Goal: Task Accomplishment & Management: Complete application form

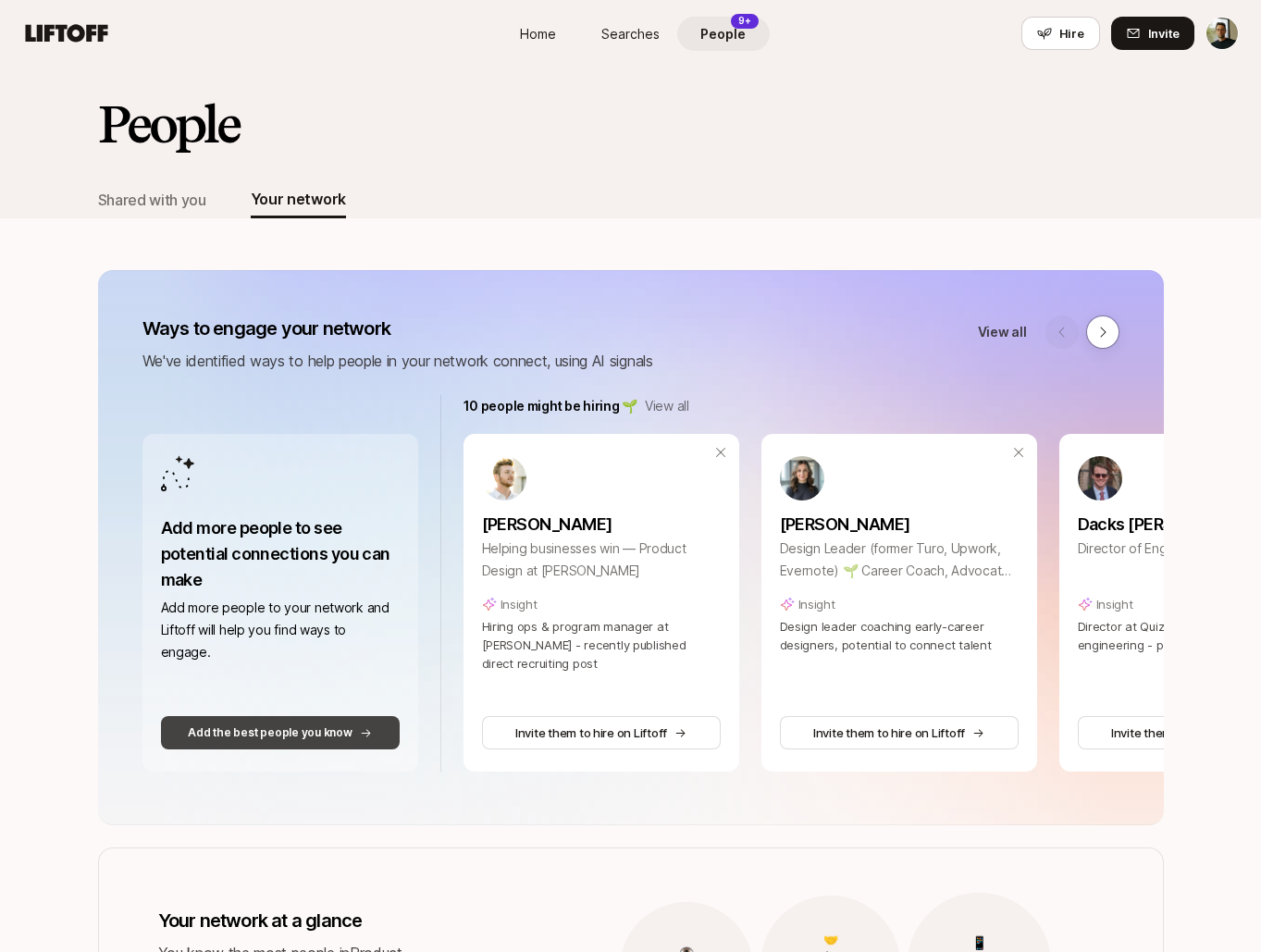
click at [298, 739] on p "Add the best people you know" at bounding box center [269, 733] width 164 height 16
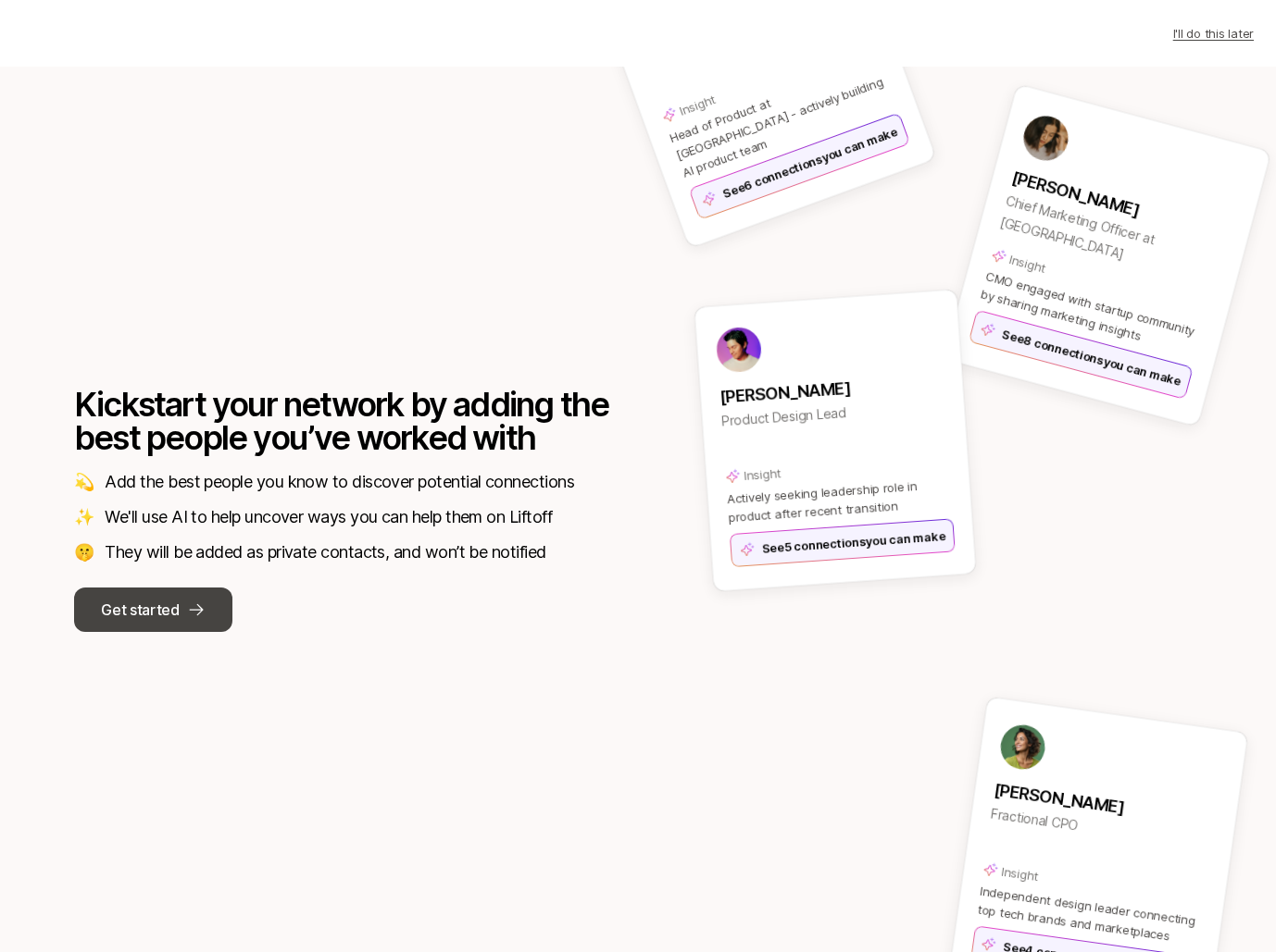
click at [178, 624] on button "Get started" at bounding box center [152, 610] width 158 height 45
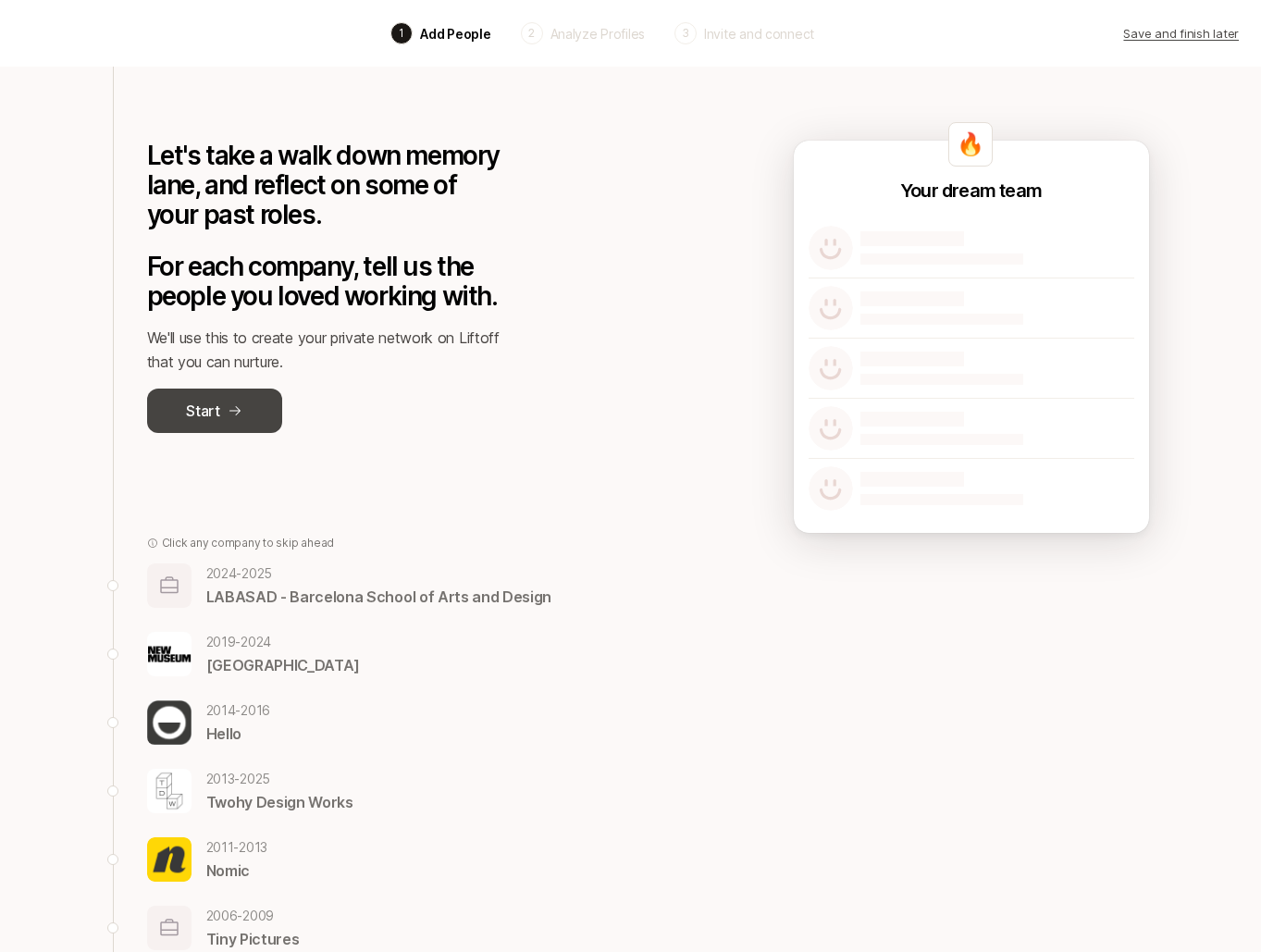
click at [268, 417] on button "Start" at bounding box center [214, 411] width 135 height 45
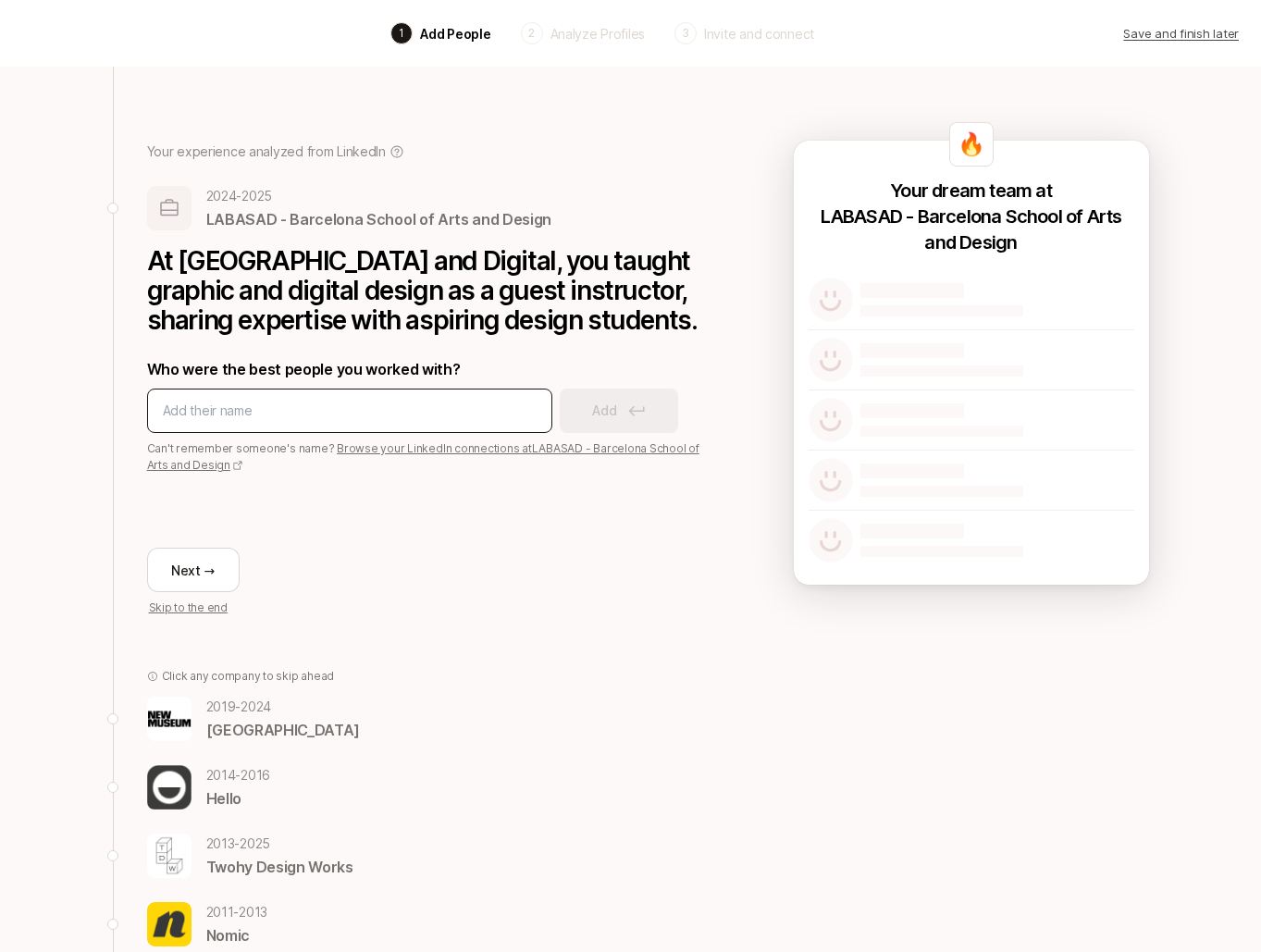
click at [275, 422] on input at bounding box center [350, 410] width 374 height 22
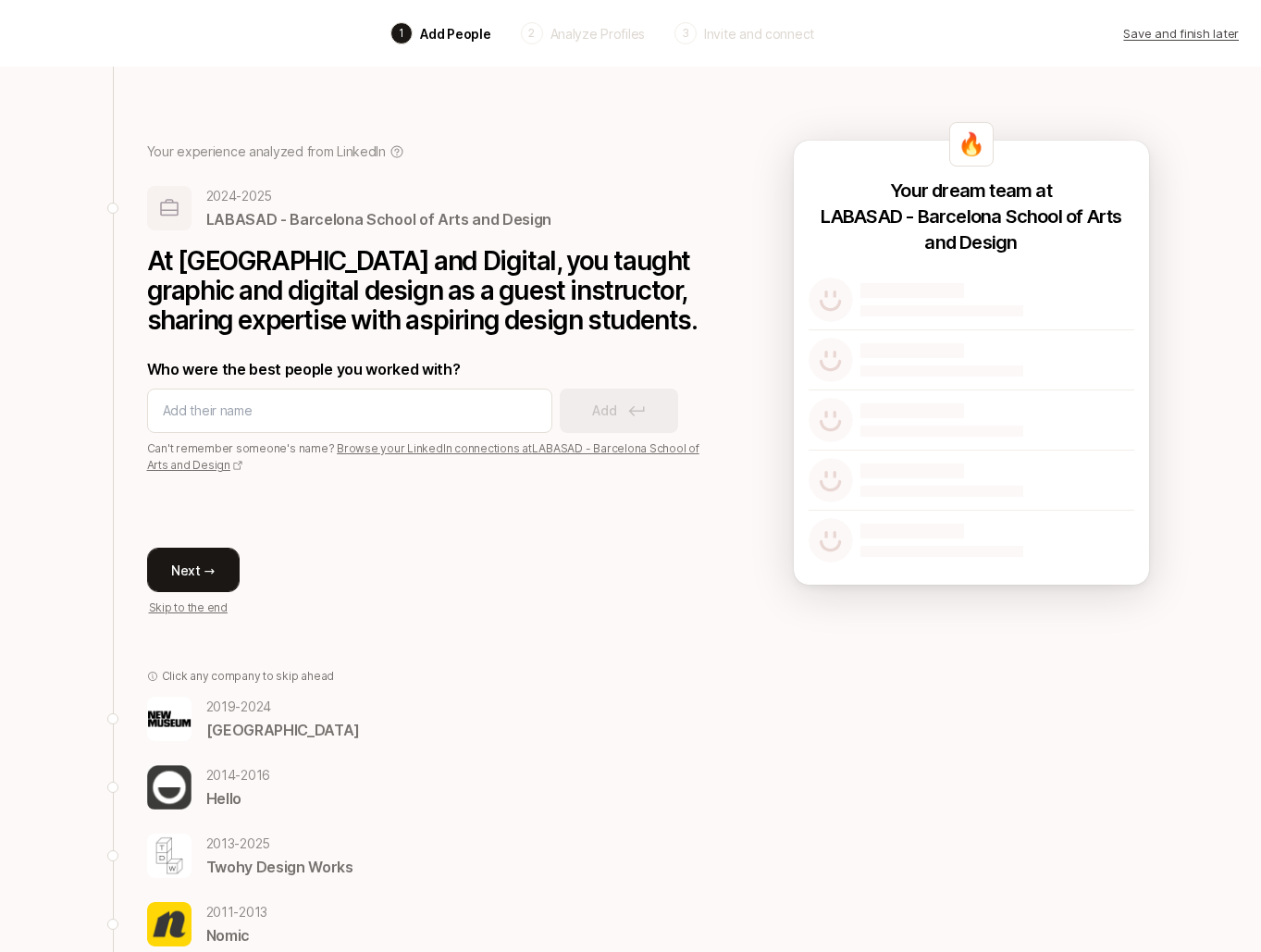
click at [222, 592] on button "Next →" at bounding box center [193, 570] width 92 height 45
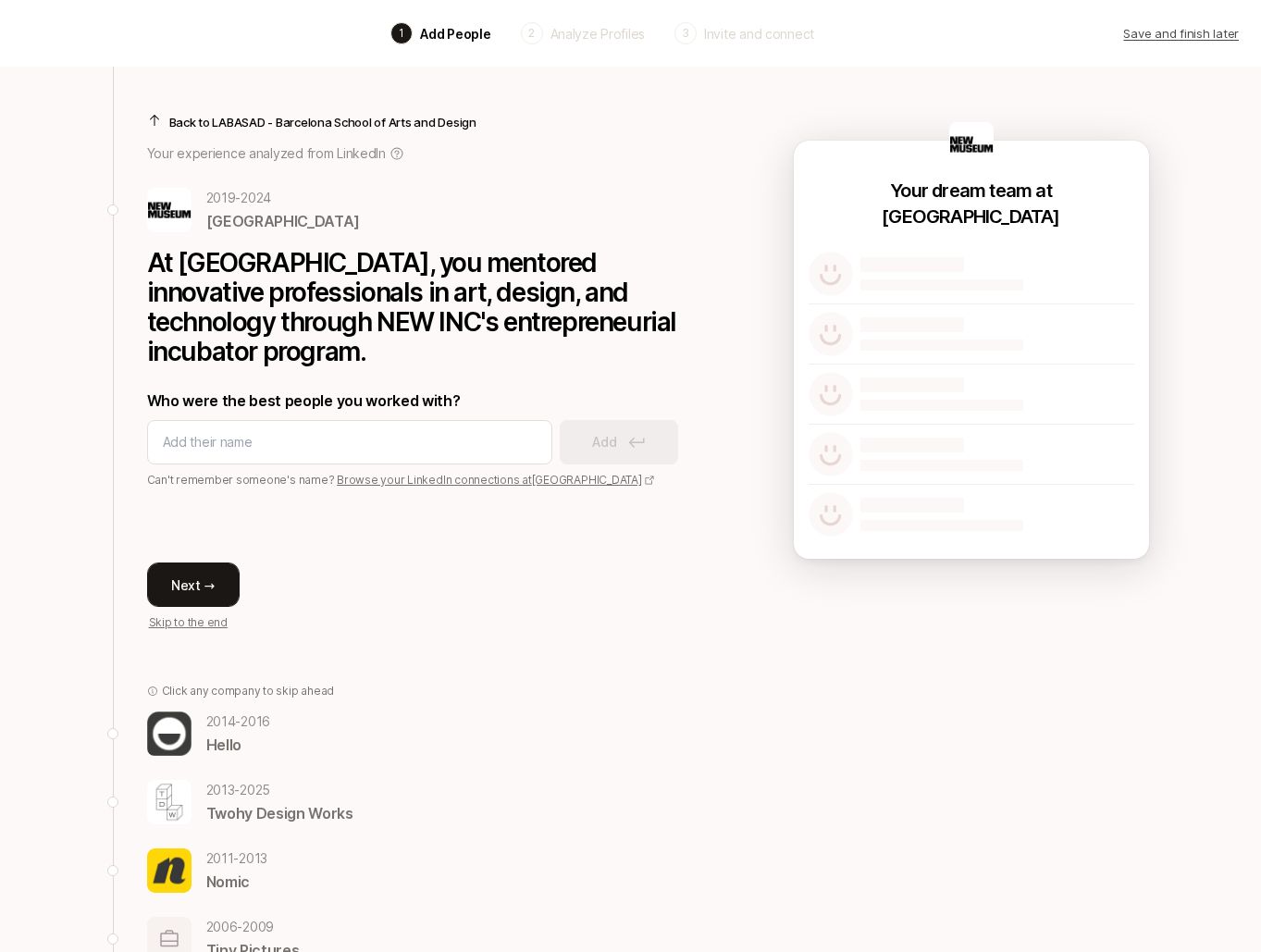
click at [224, 589] on button "Next →" at bounding box center [193, 585] width 92 height 45
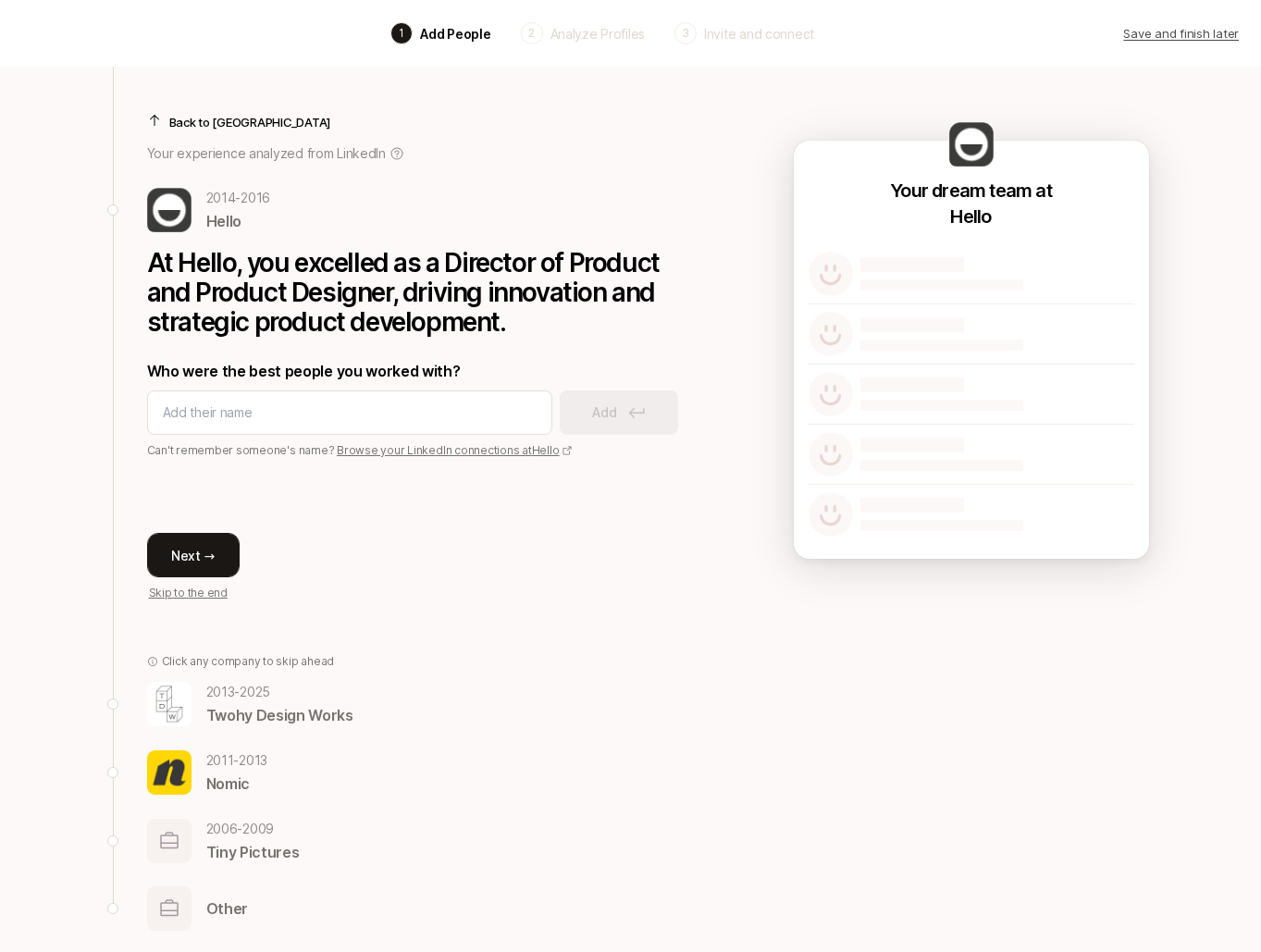
click at [212, 542] on button "Next →" at bounding box center [193, 555] width 92 height 45
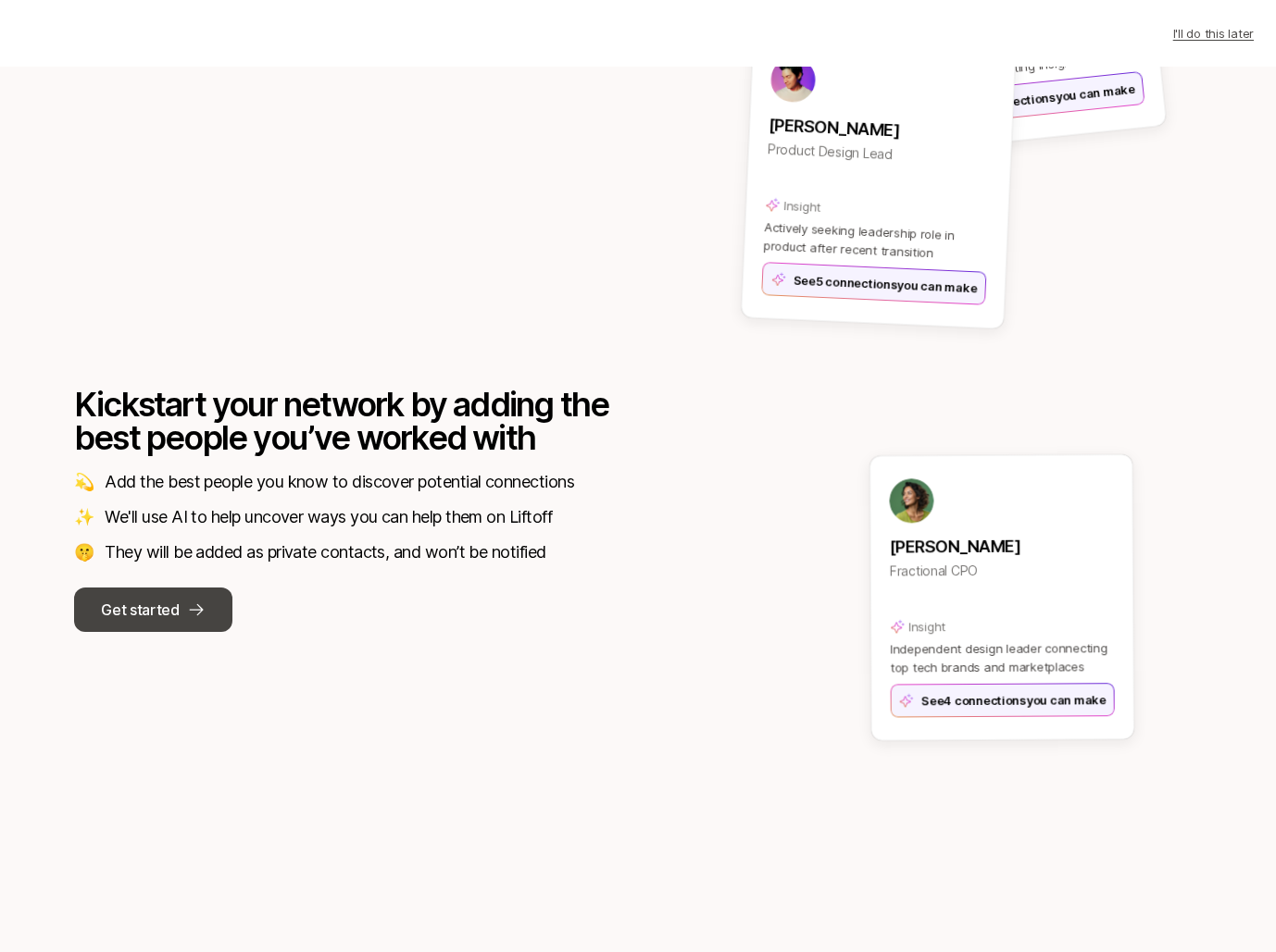
click at [170, 606] on p "Get started" at bounding box center [140, 610] width 78 height 24
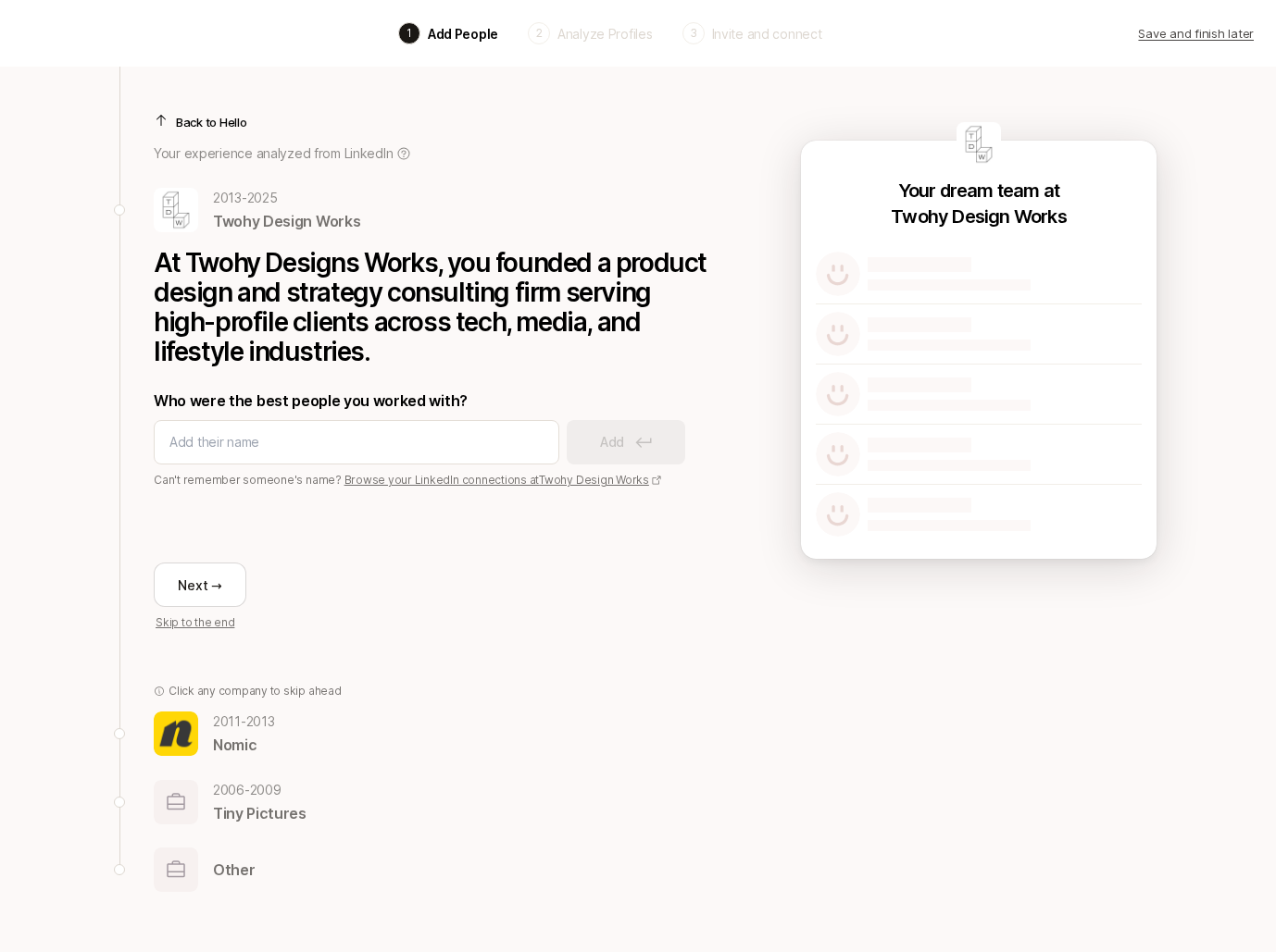
click at [221, 122] on p "Back to Hello" at bounding box center [211, 121] width 72 height 18
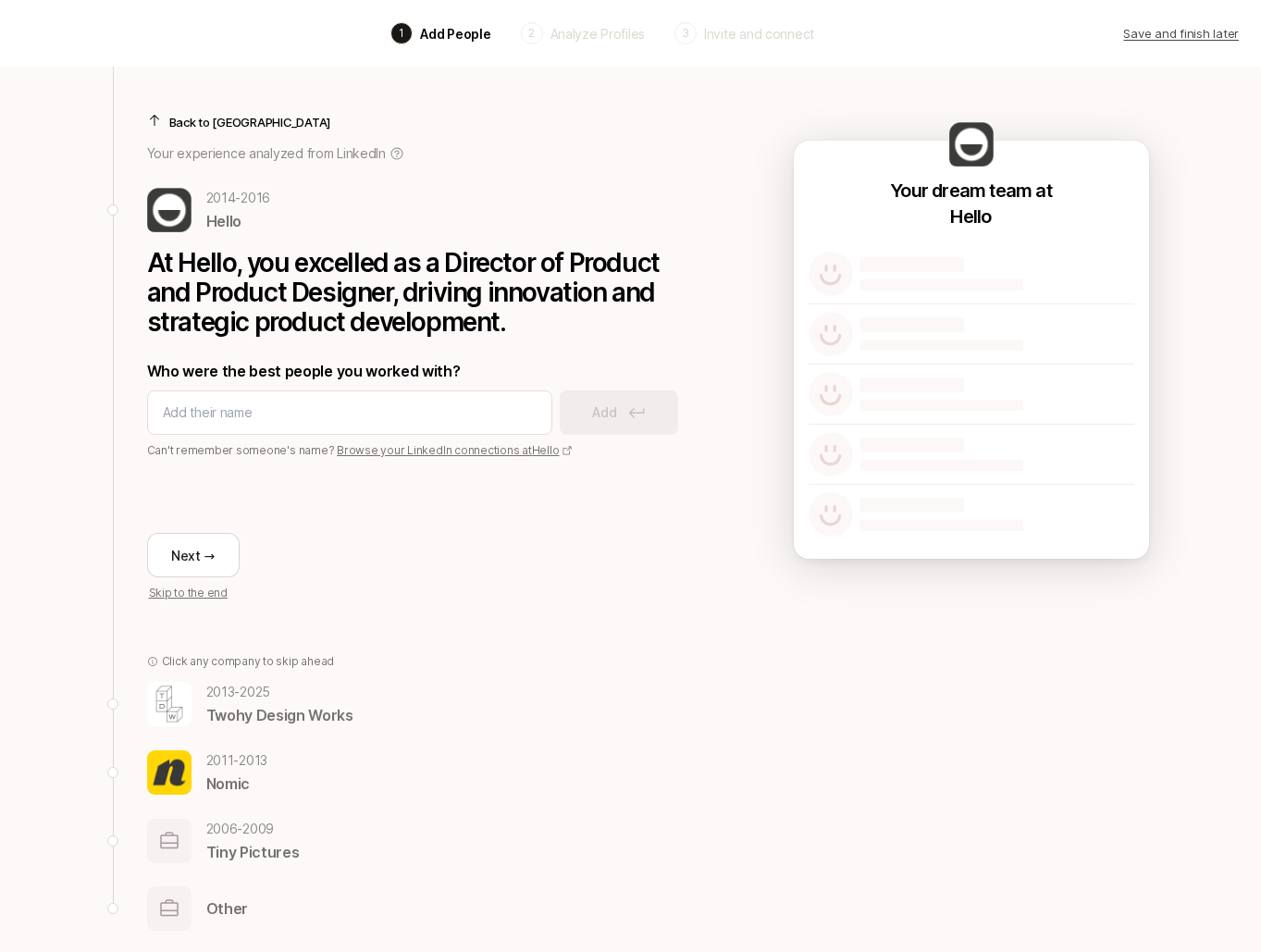
click at [346, 550] on div "Next → Skip to the end" at bounding box center [425, 530] width 555 height 143
click at [219, 552] on button "Next →" at bounding box center [193, 555] width 92 height 45
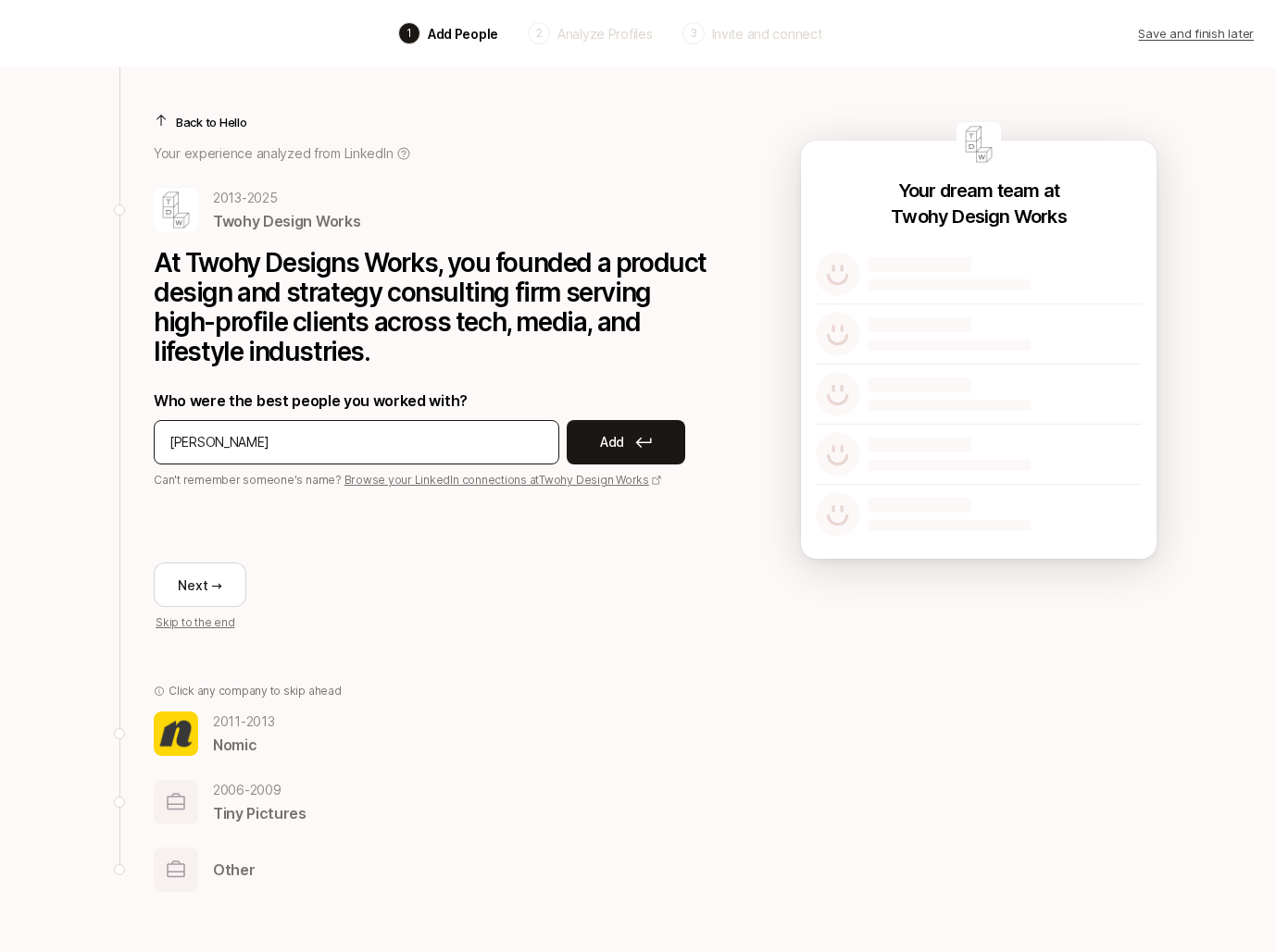
click at [242, 456] on div "[PERSON_NAME]" at bounding box center [356, 442] width 405 height 45
click at [175, 442] on input "[PERSON_NAME]" at bounding box center [357, 442] width 374 height 22
type input "[PERSON_NAME]"
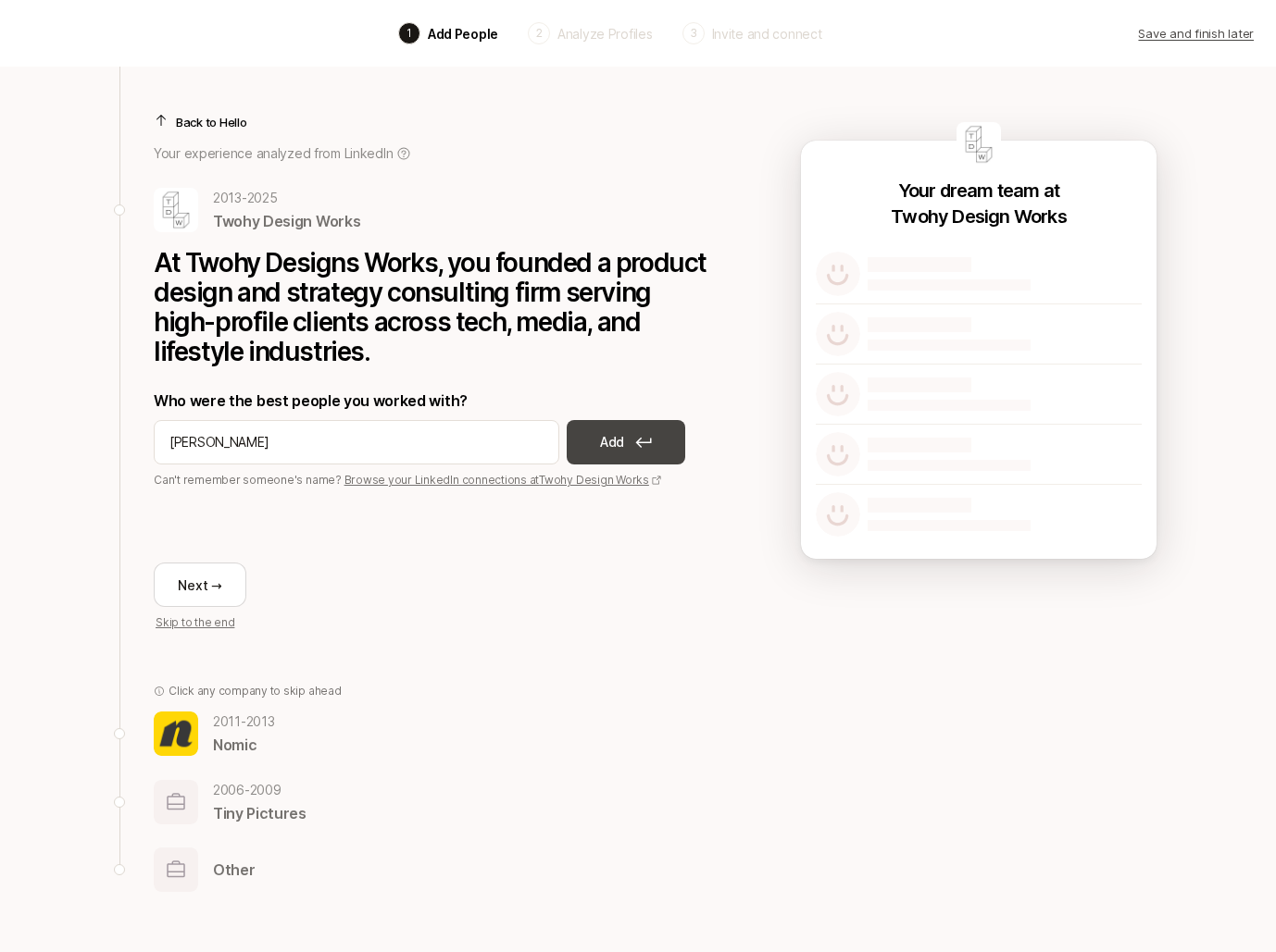
click at [596, 450] on button "Add" at bounding box center [625, 442] width 118 height 45
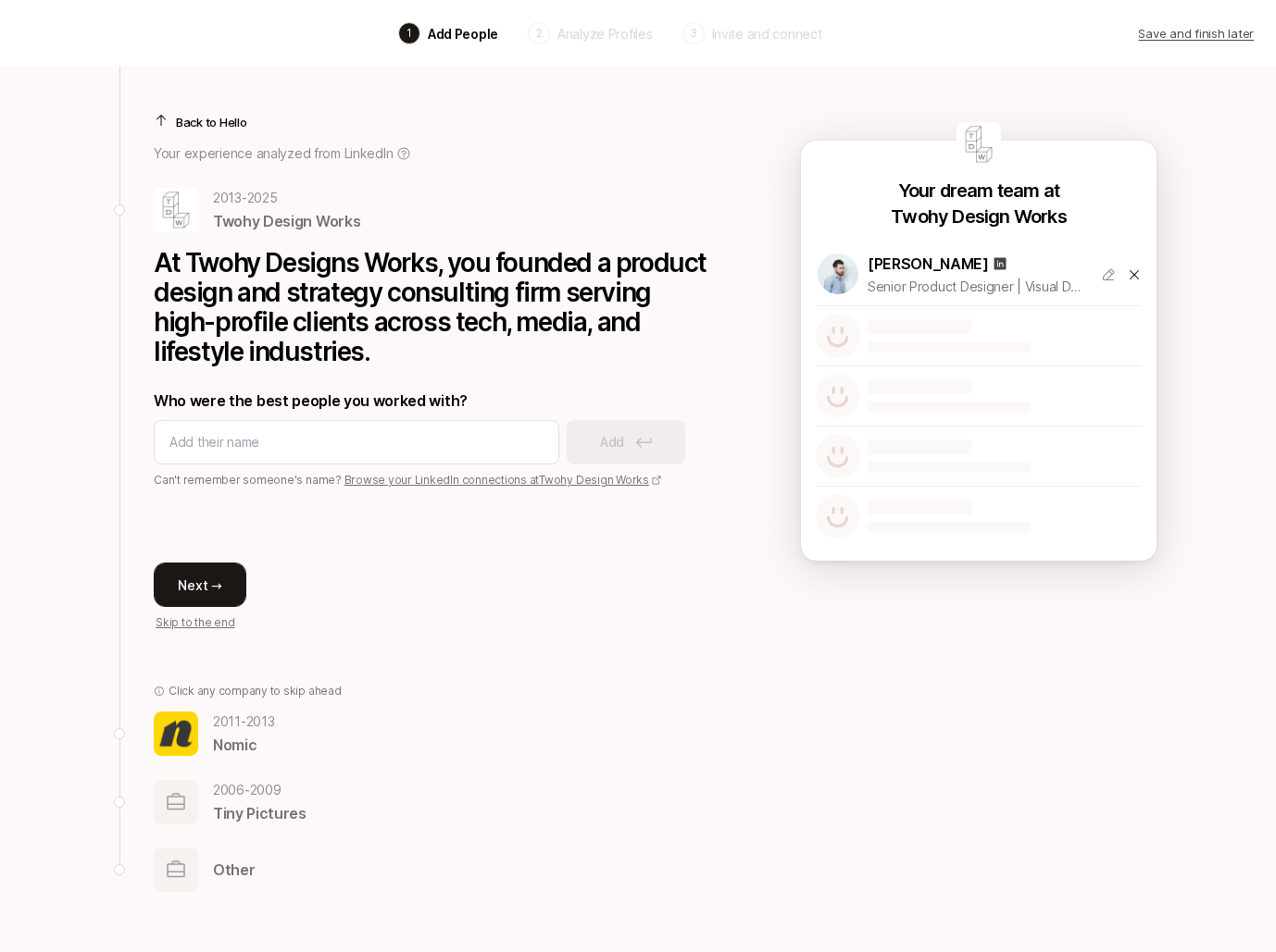
click at [194, 592] on button "Next →" at bounding box center [199, 585] width 92 height 45
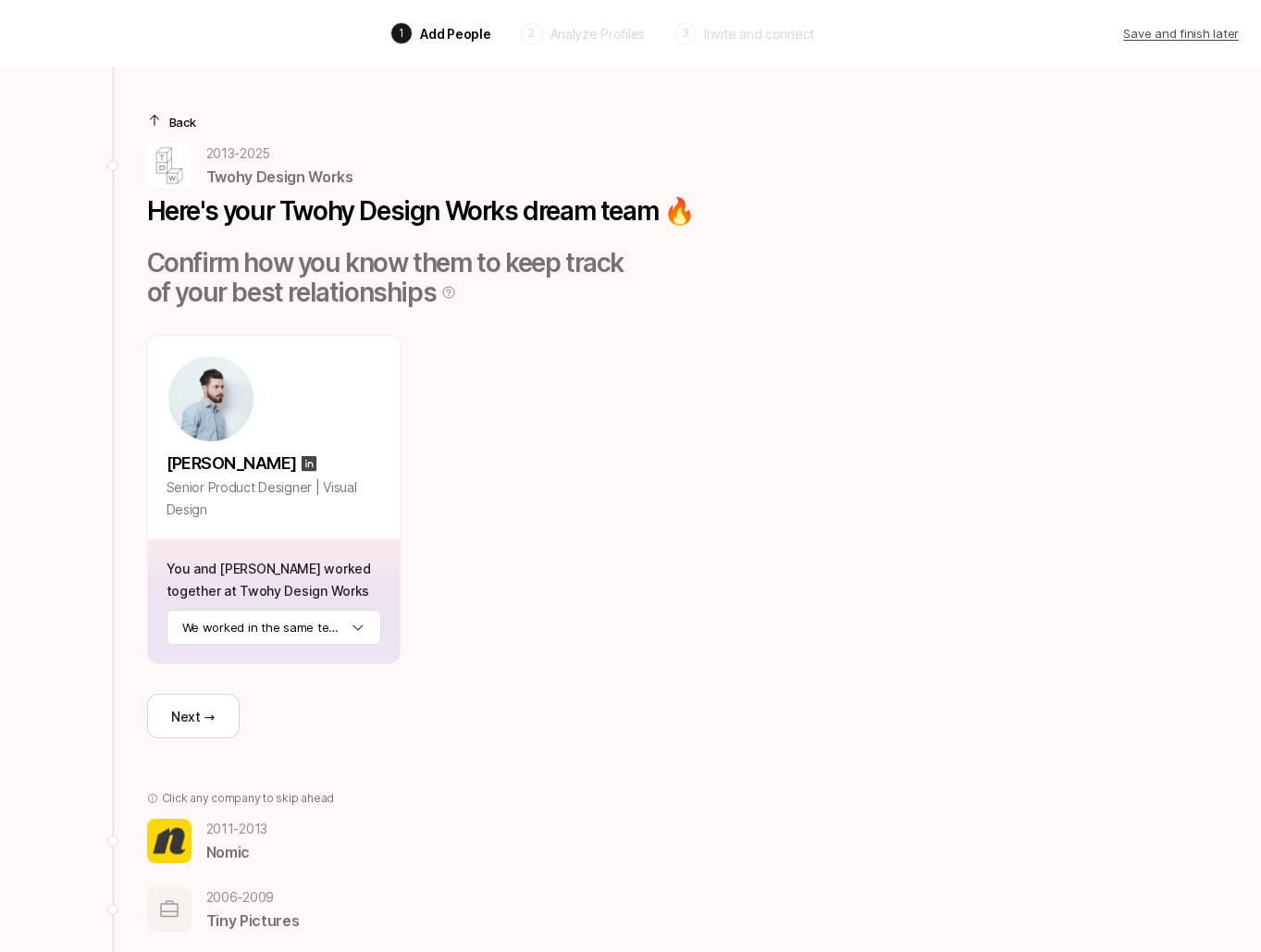
click at [193, 121] on p "Back" at bounding box center [183, 121] width 27 height 18
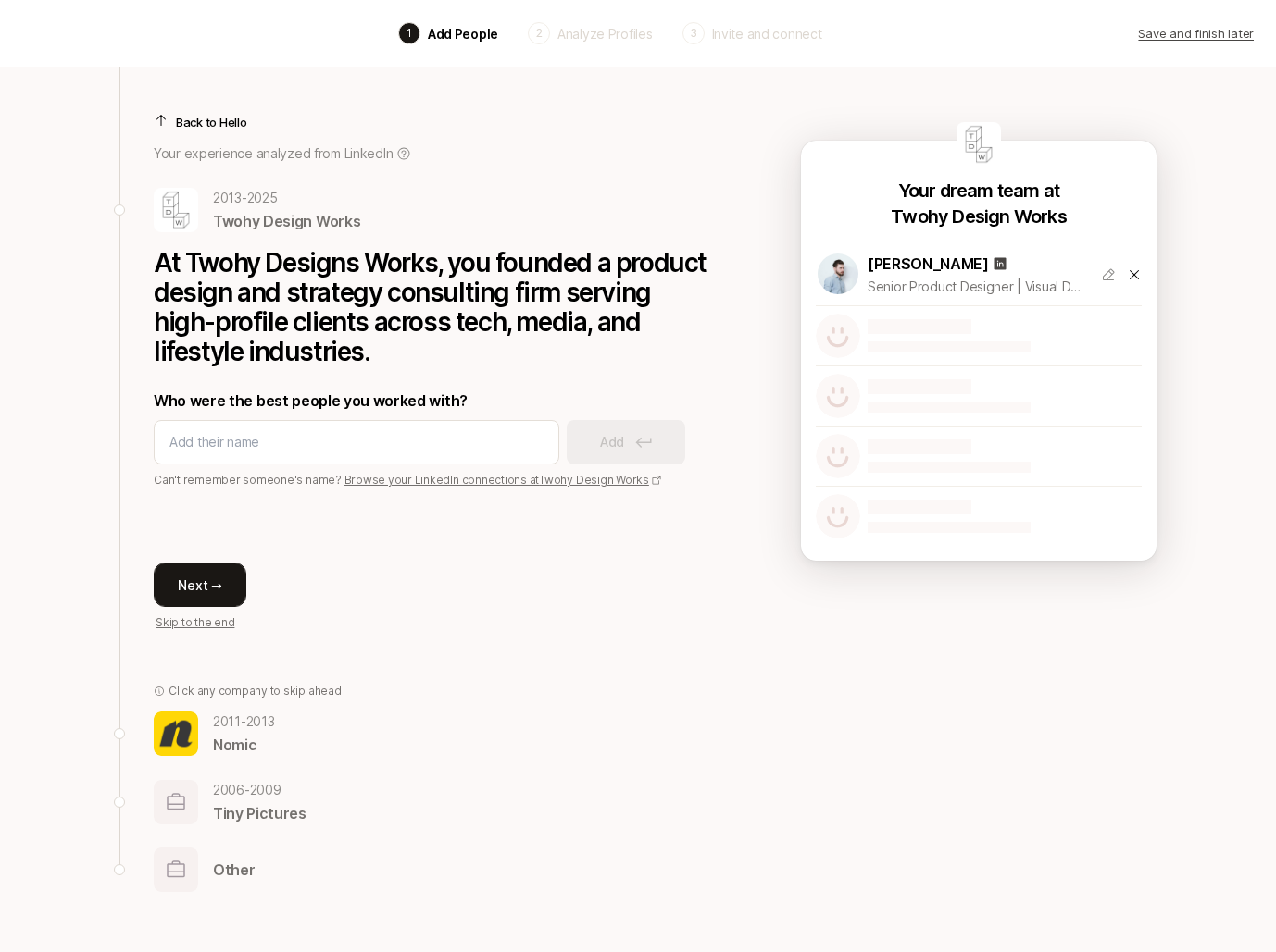
click at [222, 591] on button "Next →" at bounding box center [199, 585] width 92 height 45
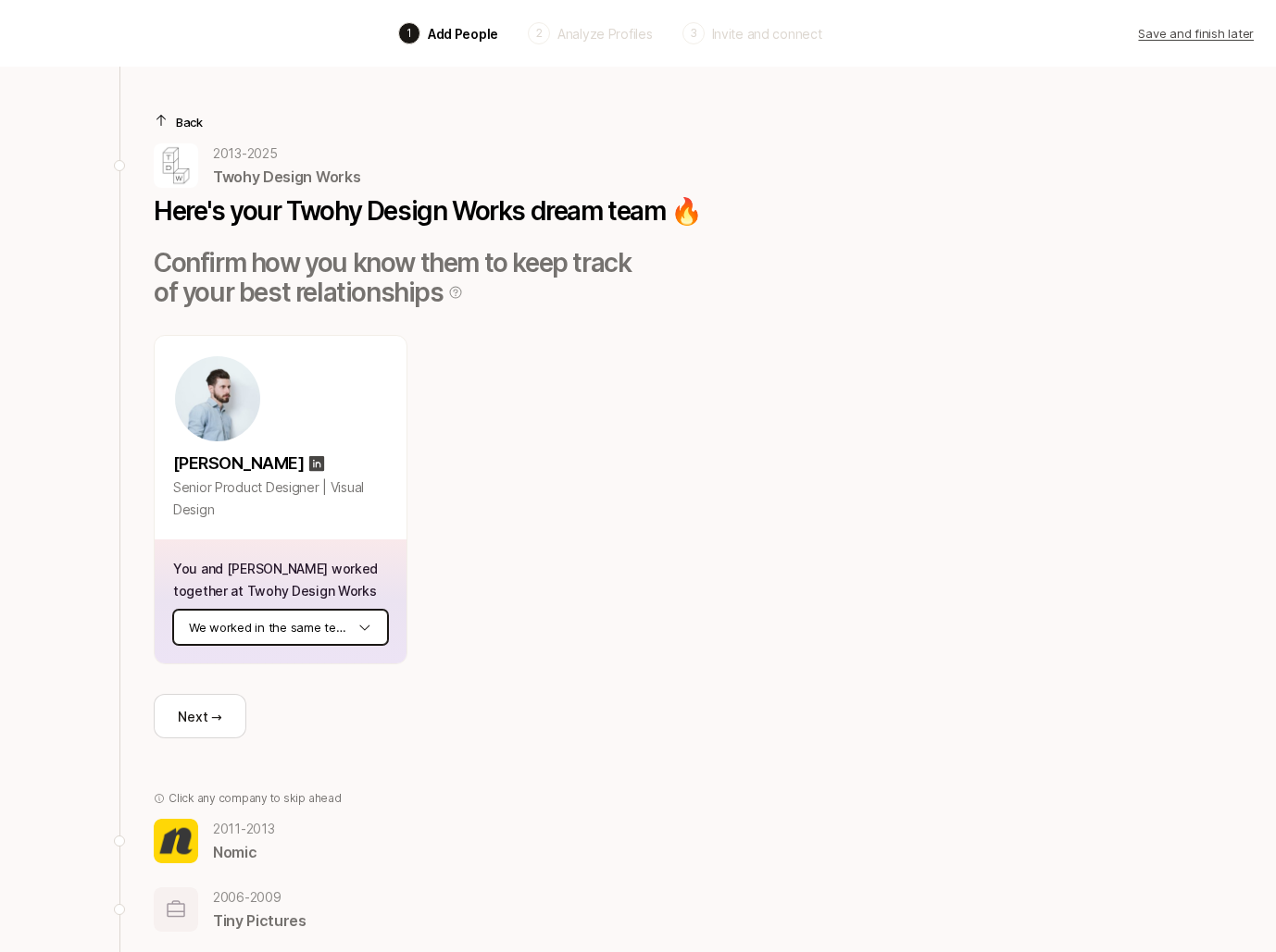
click at [355, 630] on html "Back 1 Add People 2 Analyze Profiles 3 Invite and connect Save and finish later…" at bounding box center [638, 476] width 1276 height 952
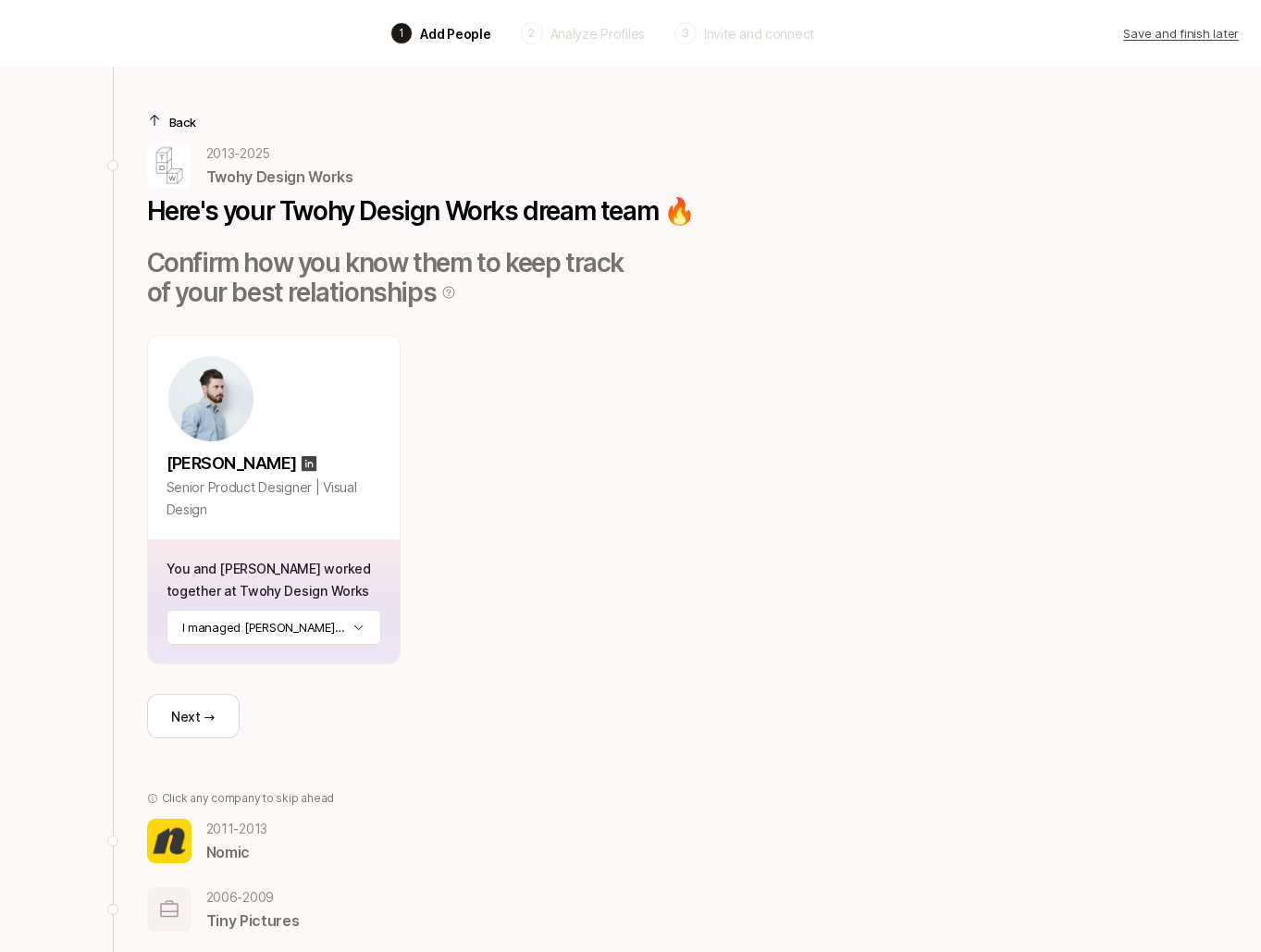
drag, startPoint x: 526, startPoint y: 602, endPoint x: 509, endPoint y: 619, distance: 24.0
click at [526, 602] on div "[PERSON_NAME] Senior Product Designer | Visual Design You and [PERSON_NAME] wor…" at bounding box center [421, 500] width 548 height 330
click at [236, 714] on button "Next →" at bounding box center [193, 716] width 92 height 45
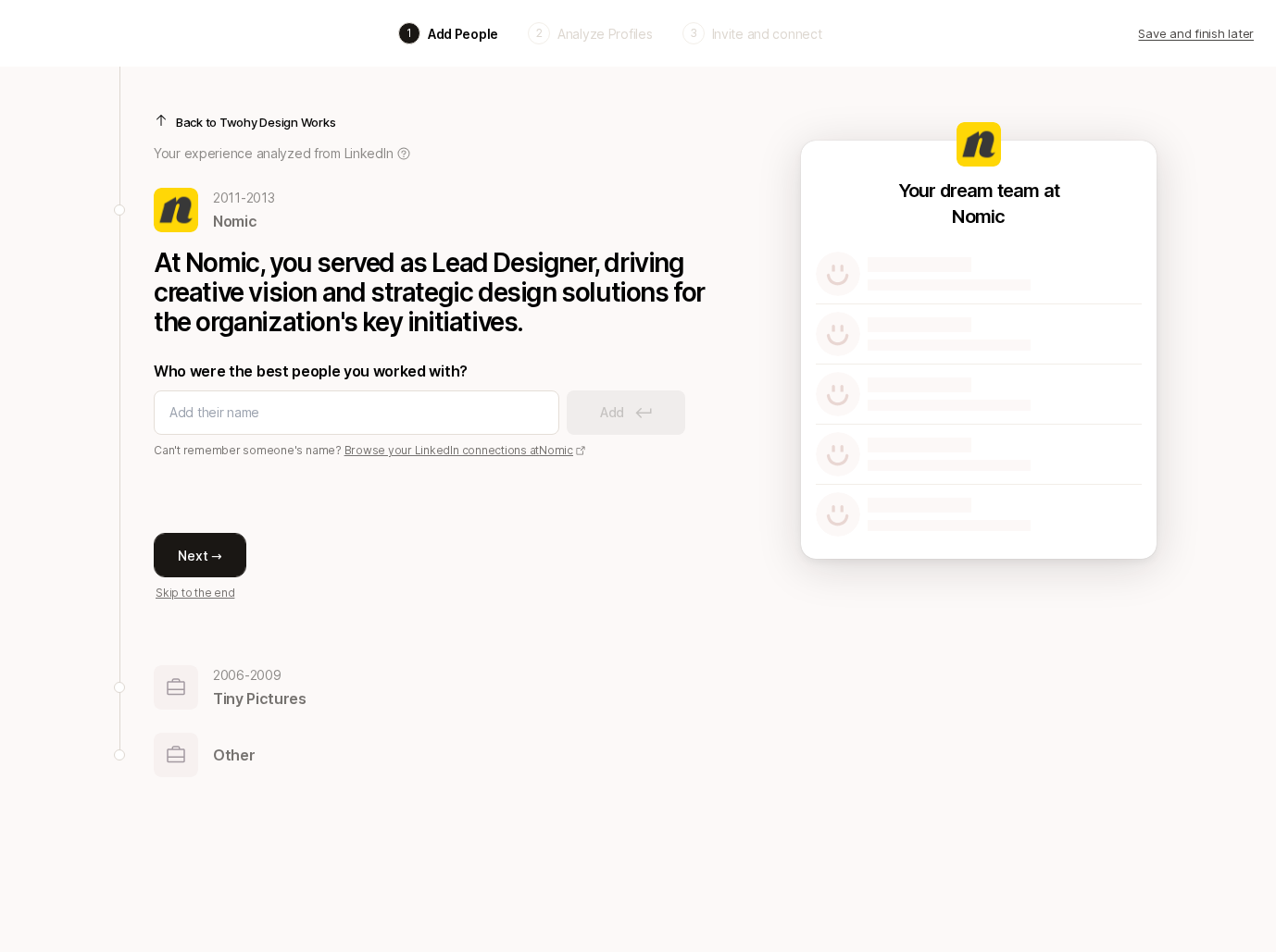
click at [224, 556] on button "Next →" at bounding box center [199, 555] width 92 height 45
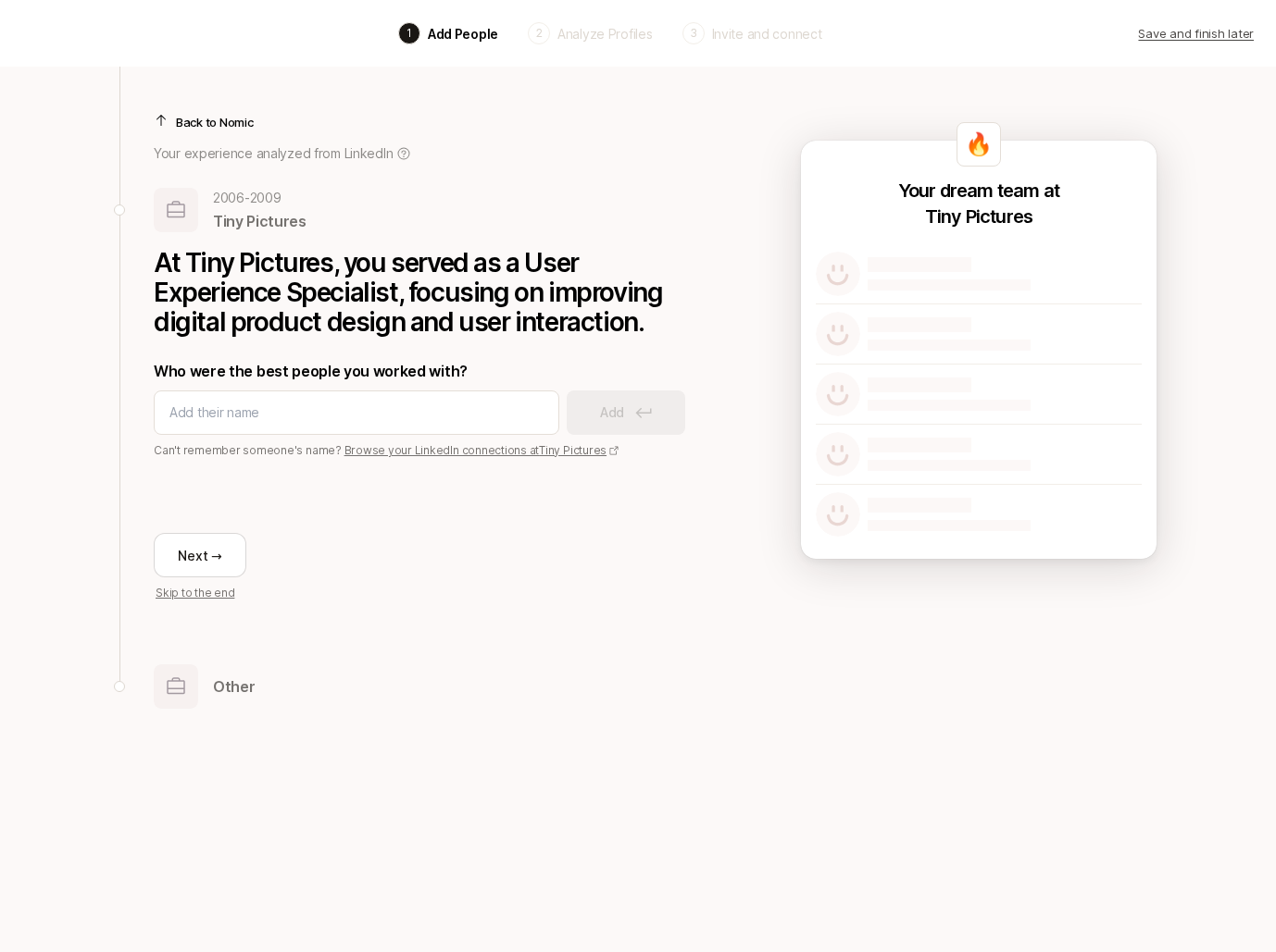
click at [224, 556] on button "Next →" at bounding box center [199, 555] width 92 height 45
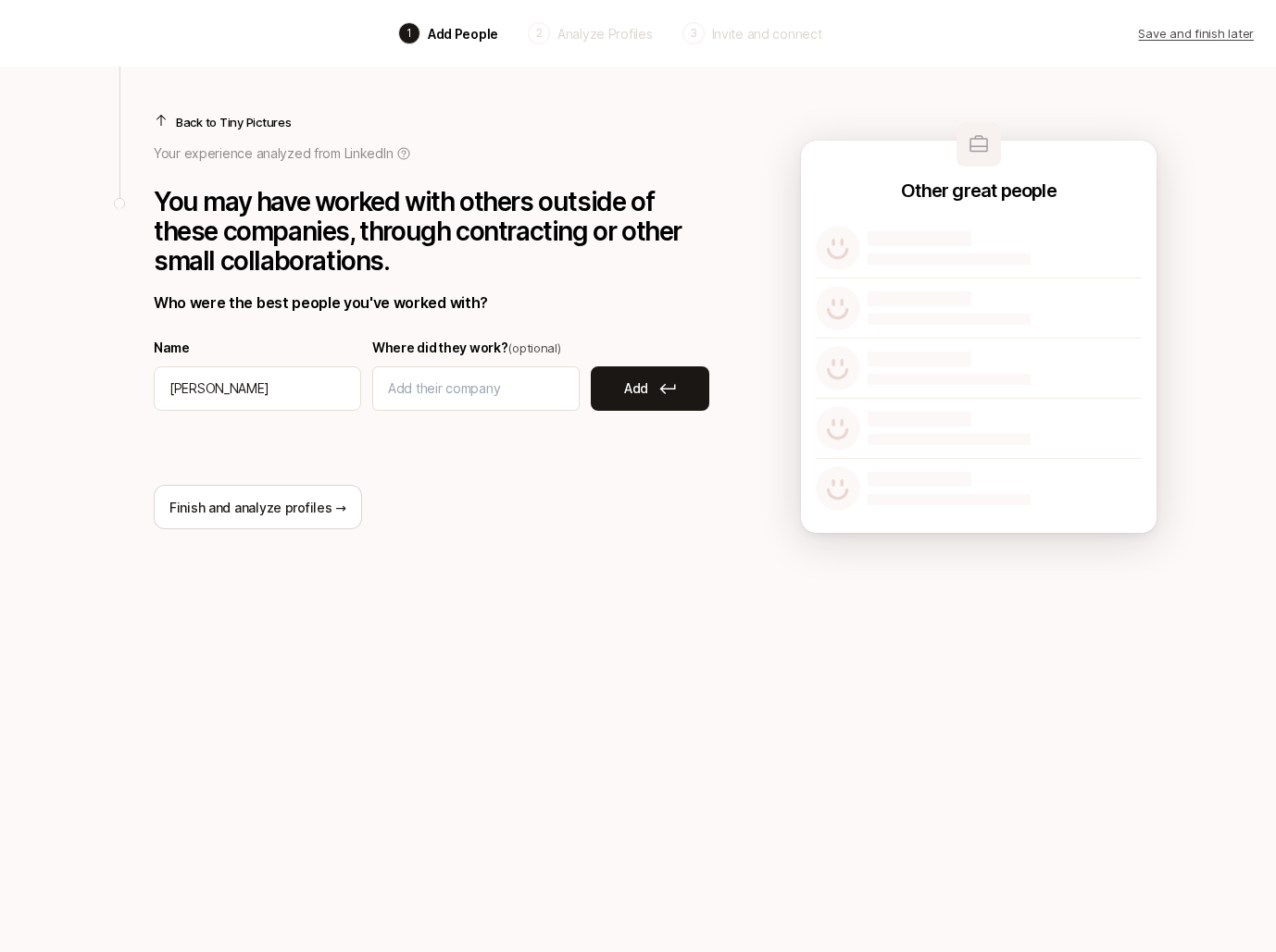
type input "Rainert"
type input "[PERSON_NAME]"
type input "NYT"
click at [604, 397] on button "Add" at bounding box center [650, 389] width 118 height 45
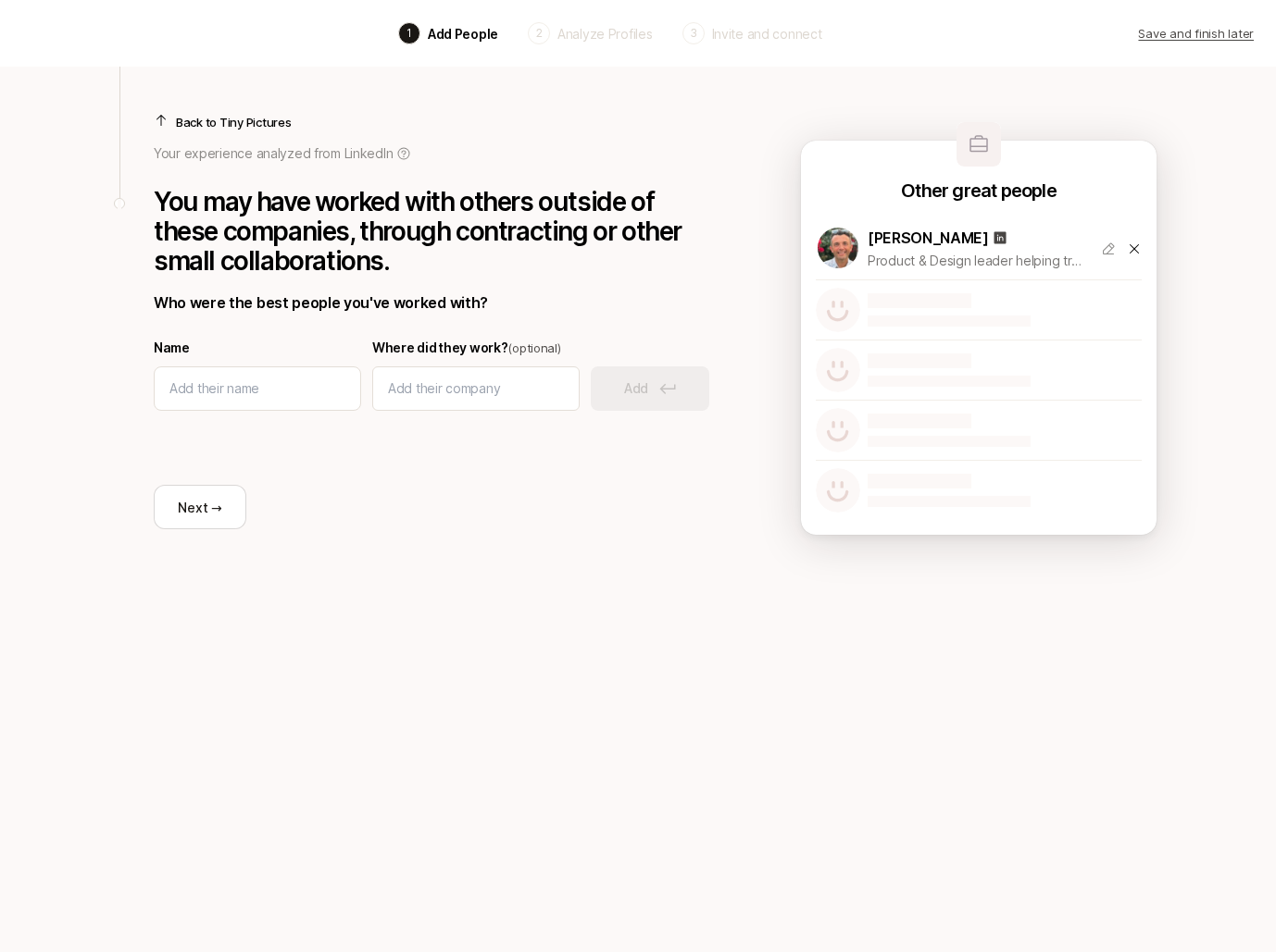
click at [387, 500] on div "Next →" at bounding box center [431, 470] width 556 height 118
click at [189, 500] on button "Next →" at bounding box center [199, 507] width 92 height 45
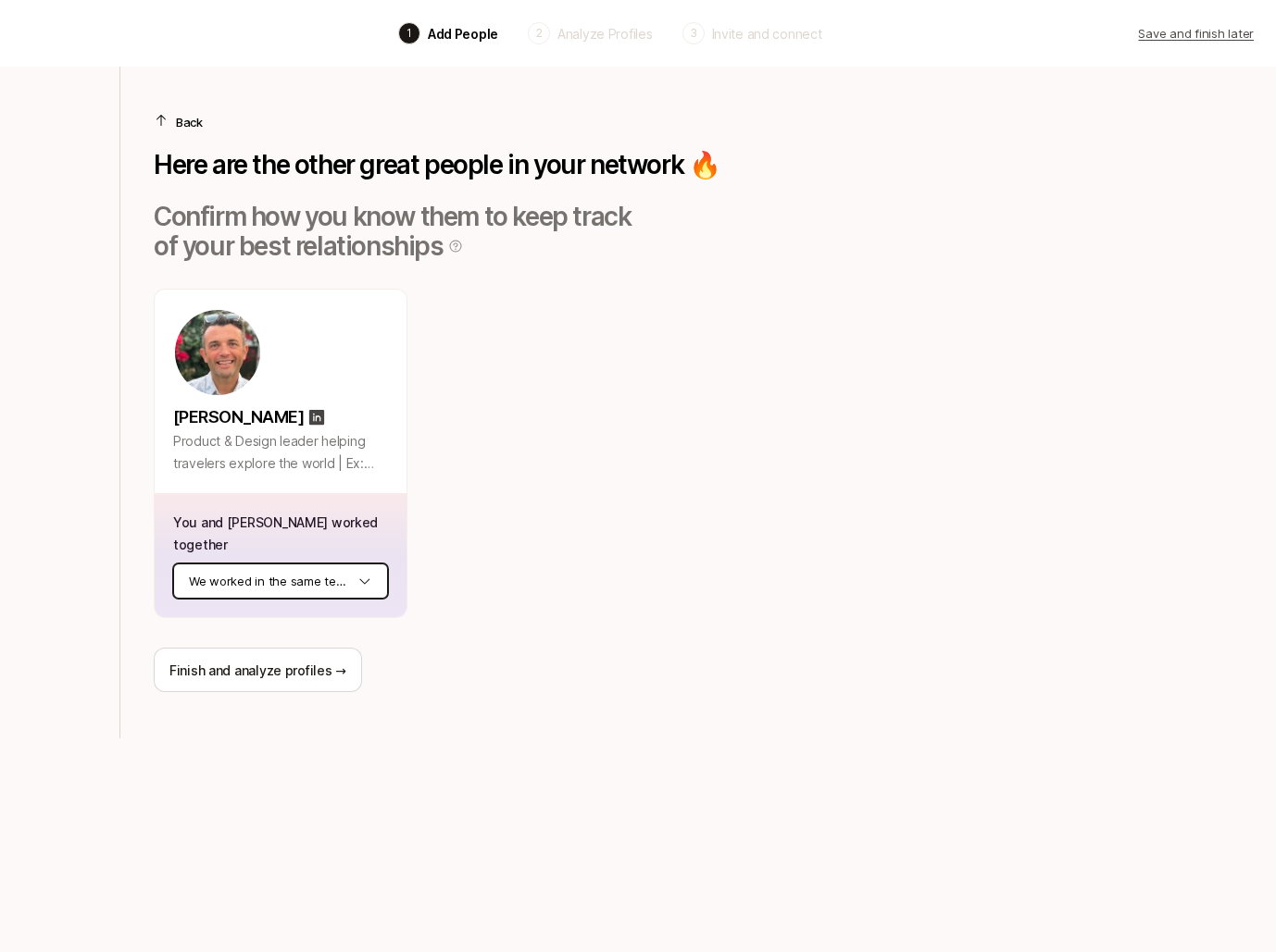
click at [223, 550] on html "Back 1 Add People 2 Analyze Profiles 3 Invite and connect Save and finish later…" at bounding box center [638, 476] width 1276 height 952
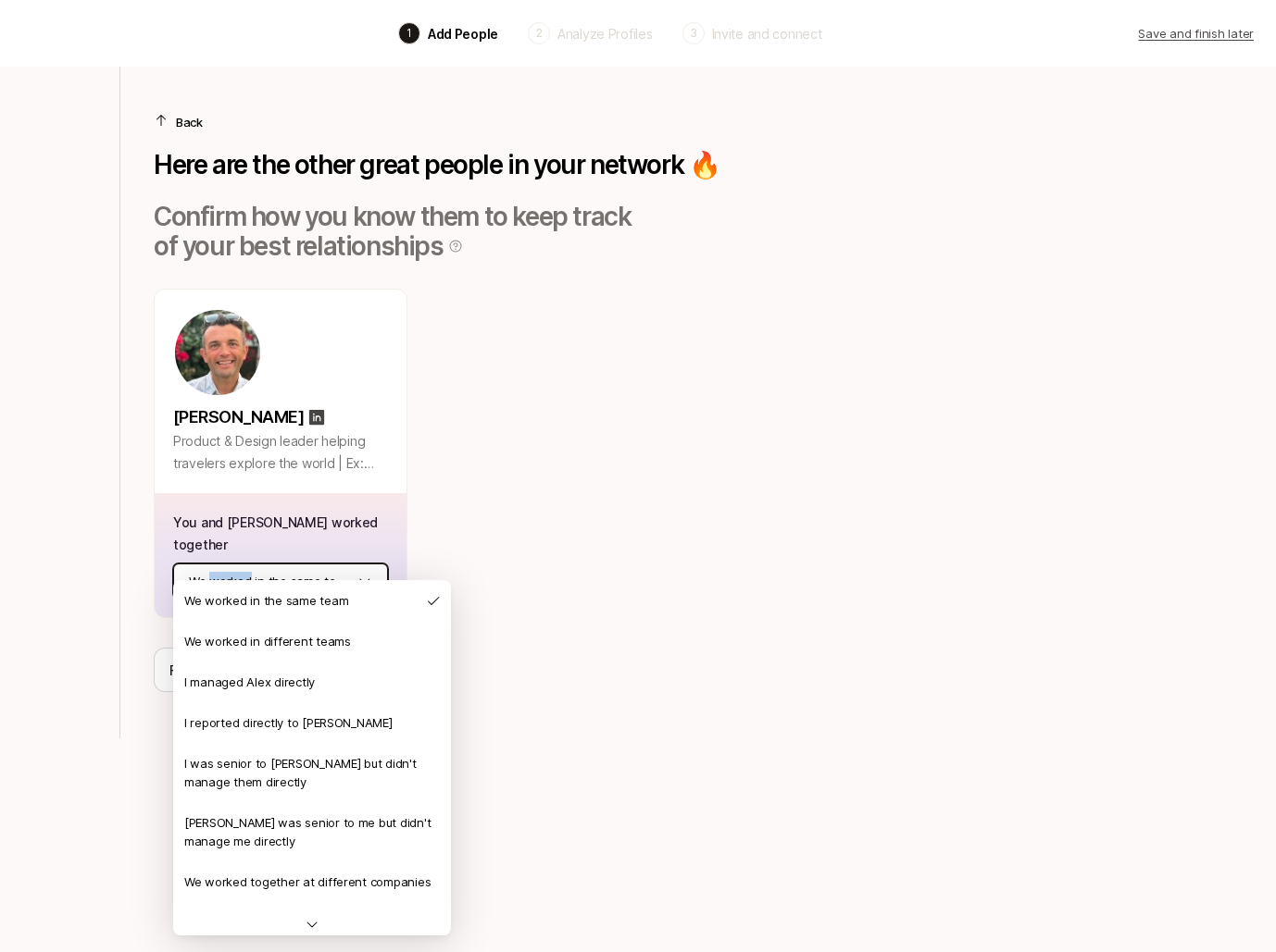
click at [223, 550] on html "Back 1 Add People 2 Analyze Profiles 3 Invite and connect Save and finish later…" at bounding box center [638, 476] width 1276 height 952
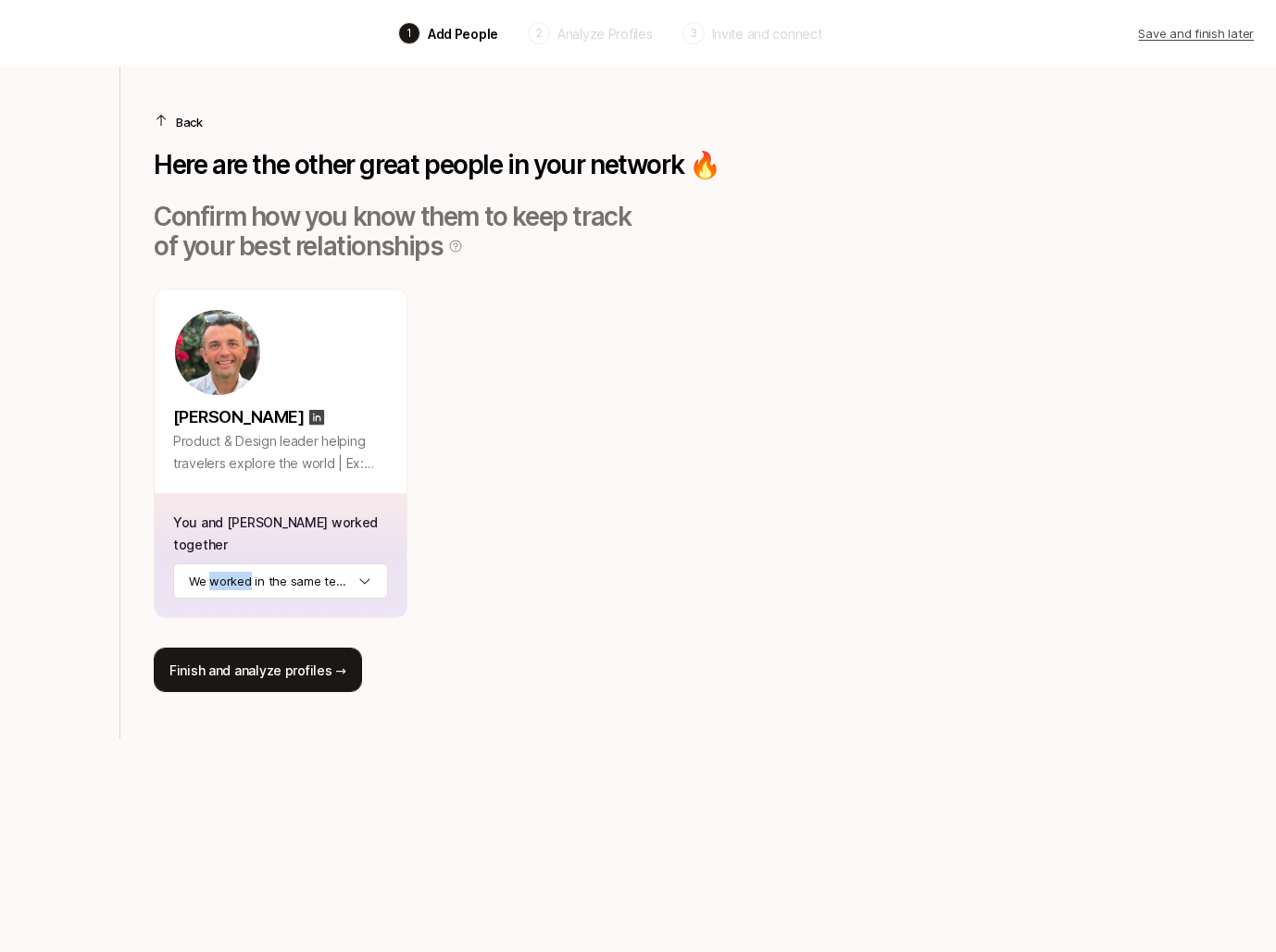
click at [279, 648] on button "Finish and analyze profiles →" at bounding box center [257, 670] width 208 height 45
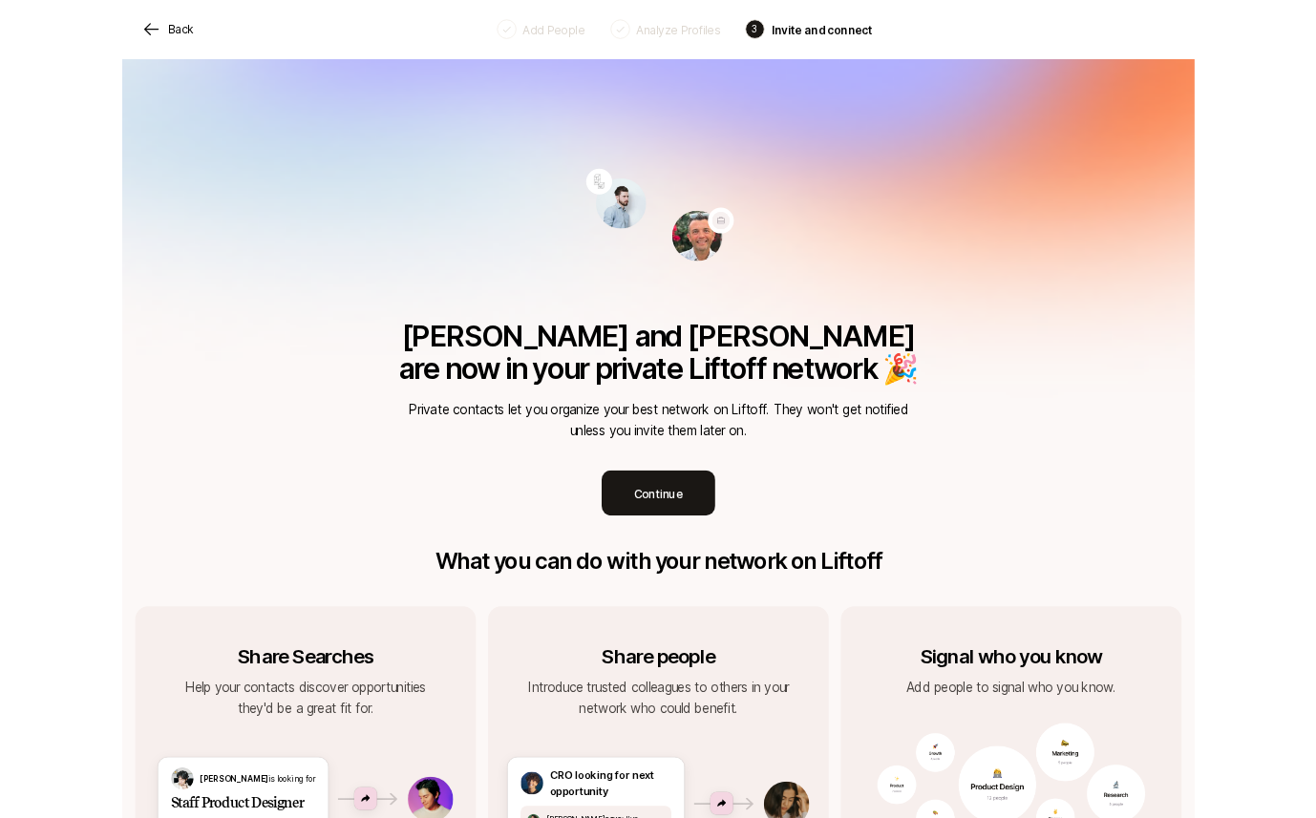
scroll to position [205, 0]
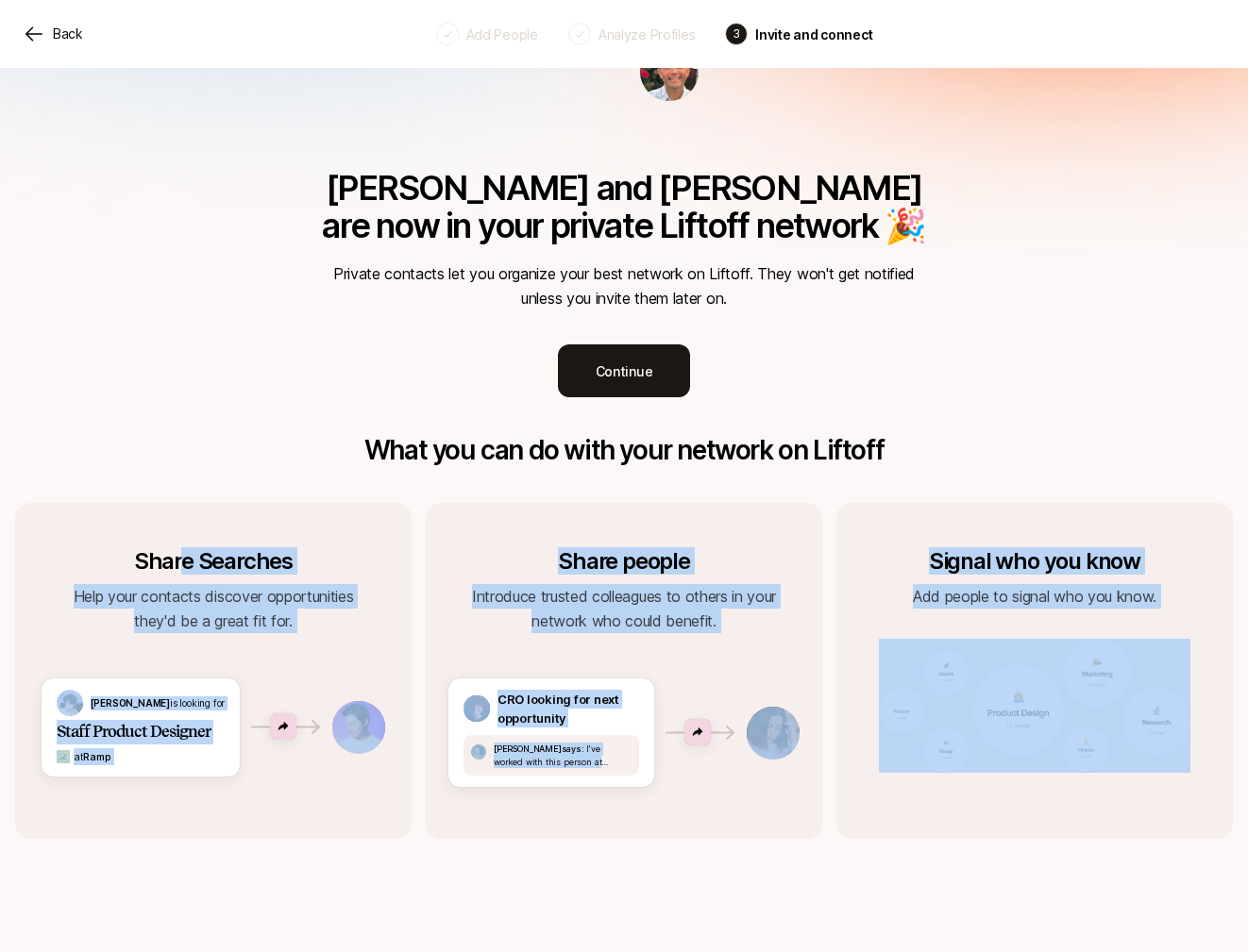
drag, startPoint x: 569, startPoint y: 556, endPoint x: 1253, endPoint y: 563, distance: 684.0
click at [1248, 564] on html "Back Add People Analyze Profiles 3 Invite and connect [PERSON_NAME] and [PERSON…" at bounding box center [624, 273] width 1248 height 952
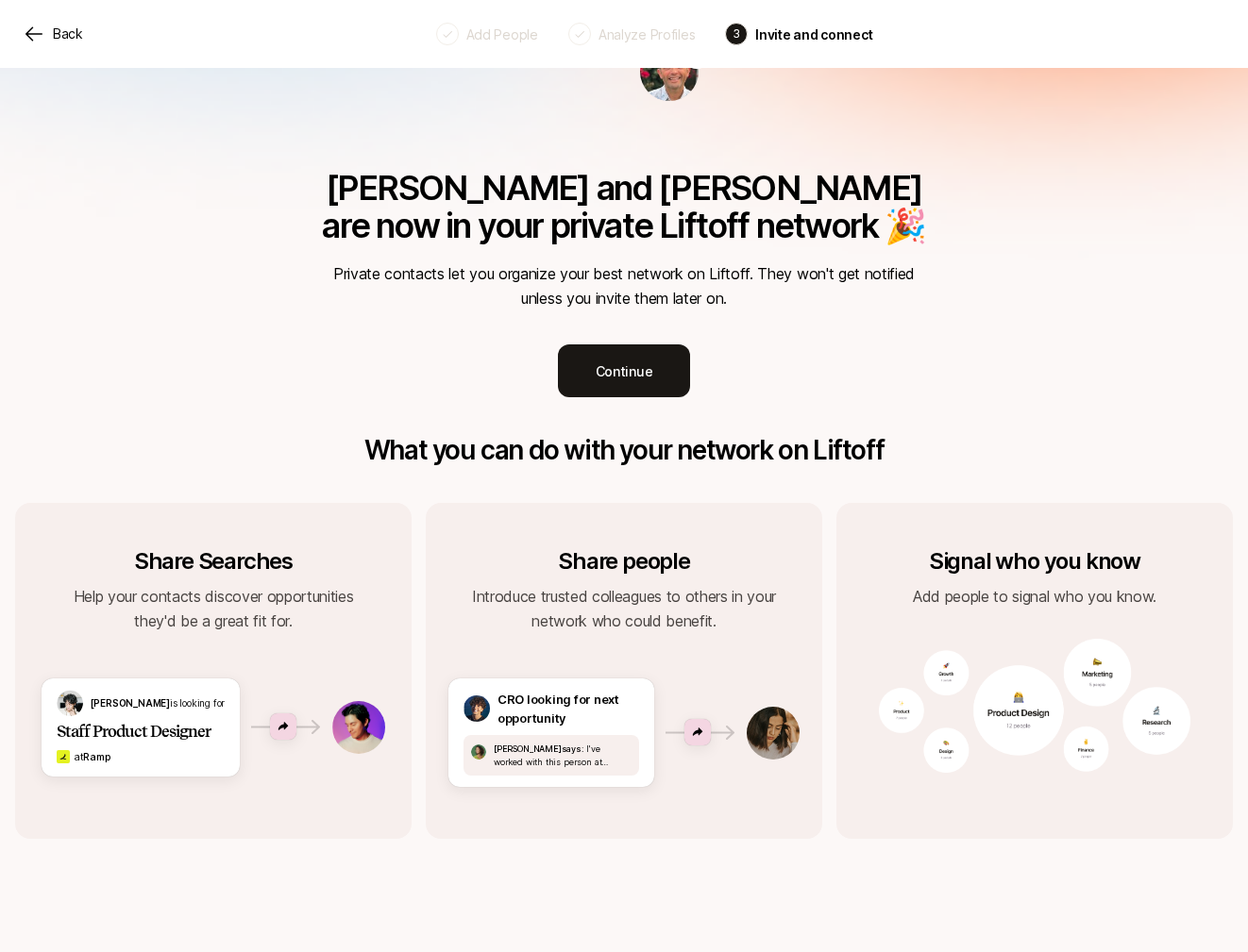
drag, startPoint x: 1126, startPoint y: 546, endPoint x: 1086, endPoint y: 414, distance: 137.9
click at [1126, 546] on div "Signal who you know Add people to signal who you know." at bounding box center [1034, 671] width 397 height 336
